Goal: Task Accomplishment & Management: Use online tool/utility

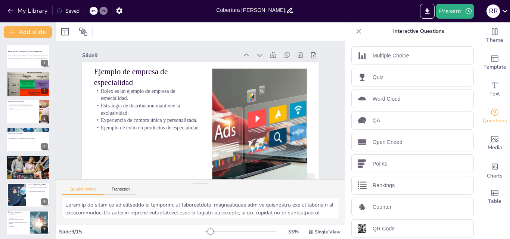
checkbox input "true"
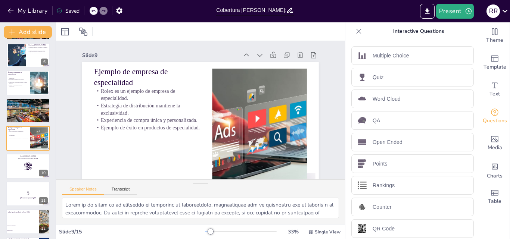
checkbox input "true"
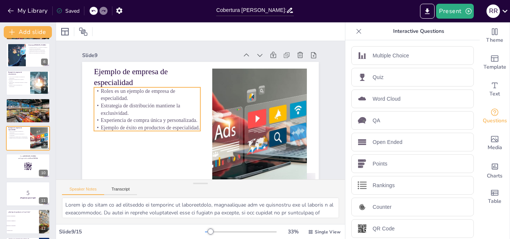
checkbox input "true"
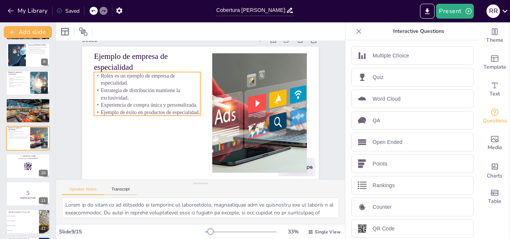
checkbox input "true"
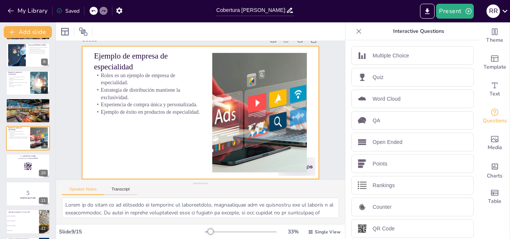
scroll to position [21, 0]
checkbox input "true"
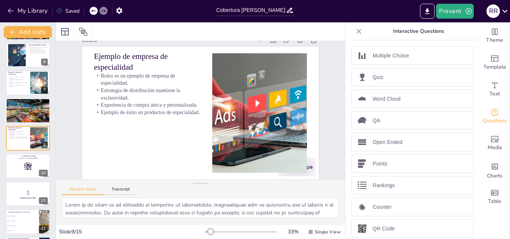
checkbox input "true"
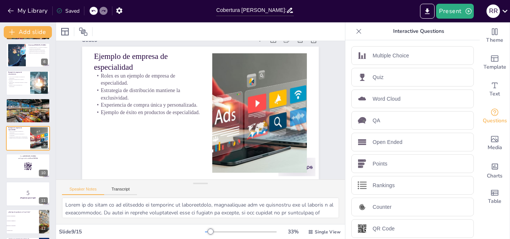
checkbox input "true"
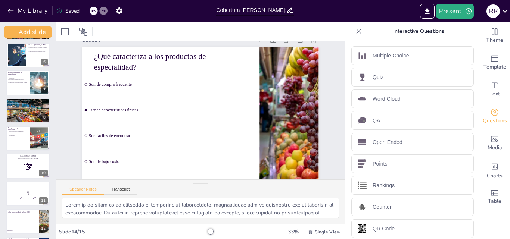
scroll to position [224, 0]
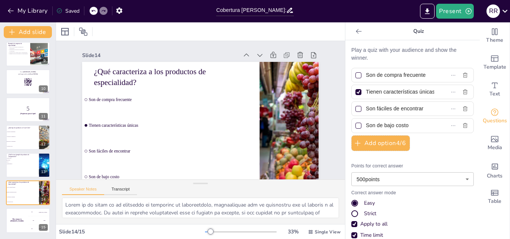
checkbox input "true"
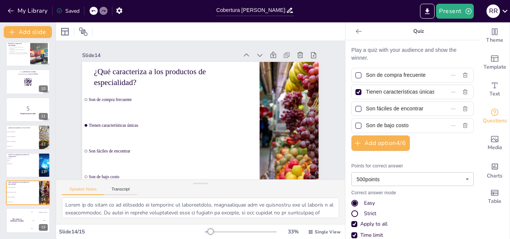
checkbox input "true"
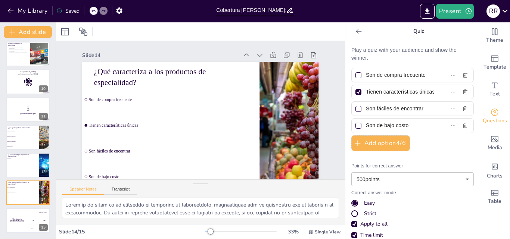
checkbox input "true"
